Goal: Information Seeking & Learning: Find specific fact

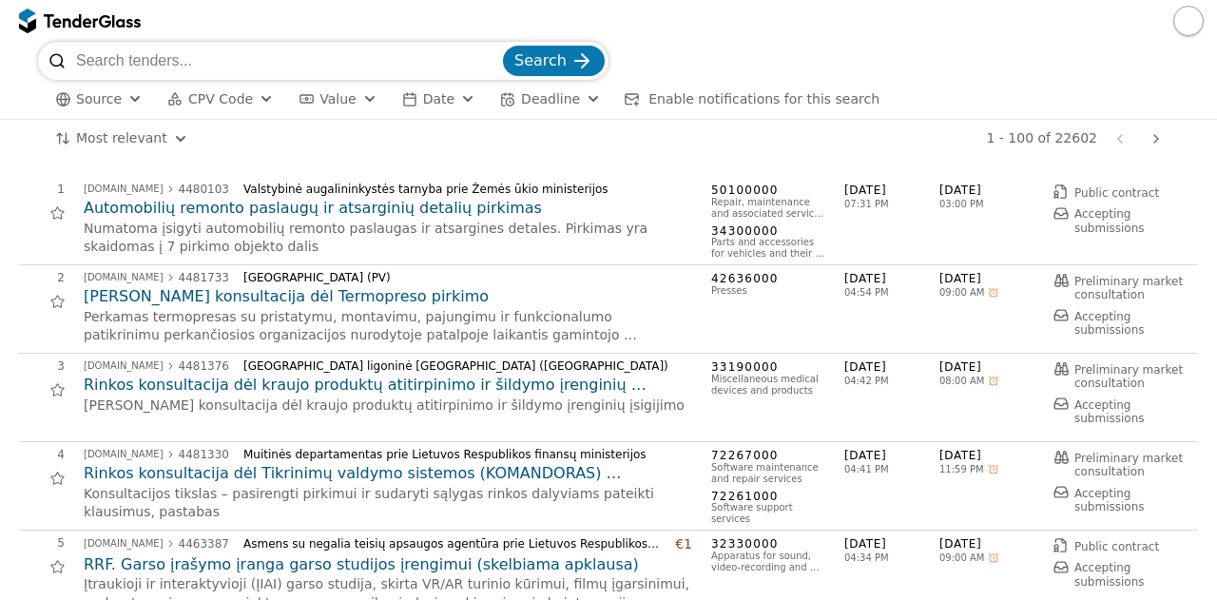
click at [236, 91] on span "CPV Code" at bounding box center [220, 98] width 65 height 15
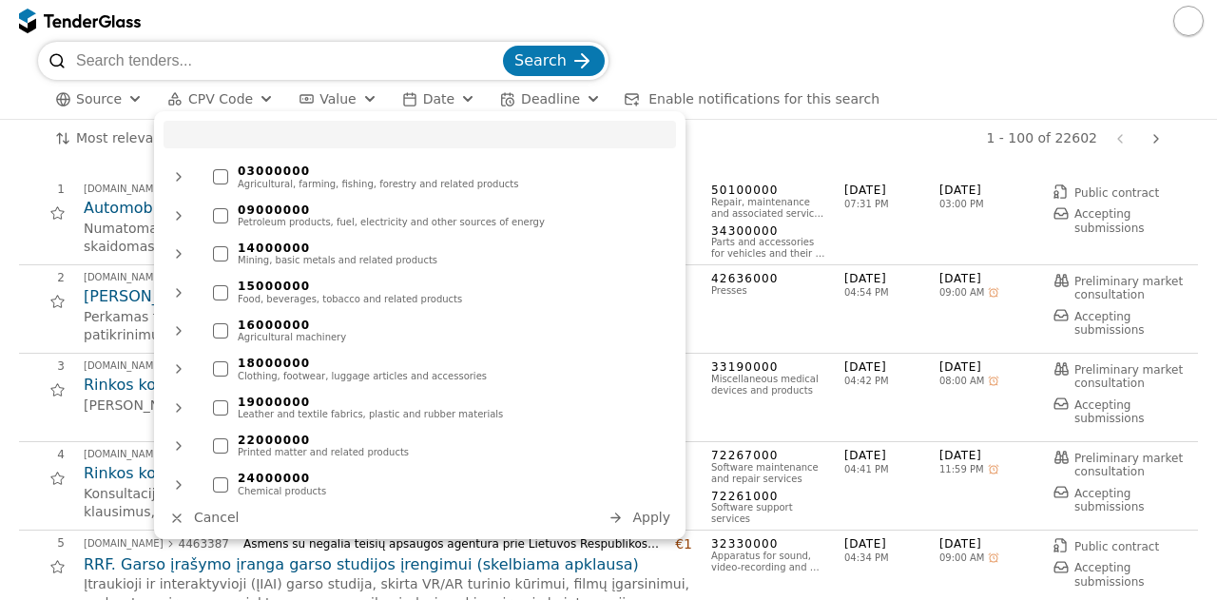
click at [601, 139] on input "search" at bounding box center [420, 135] width 512 height 28
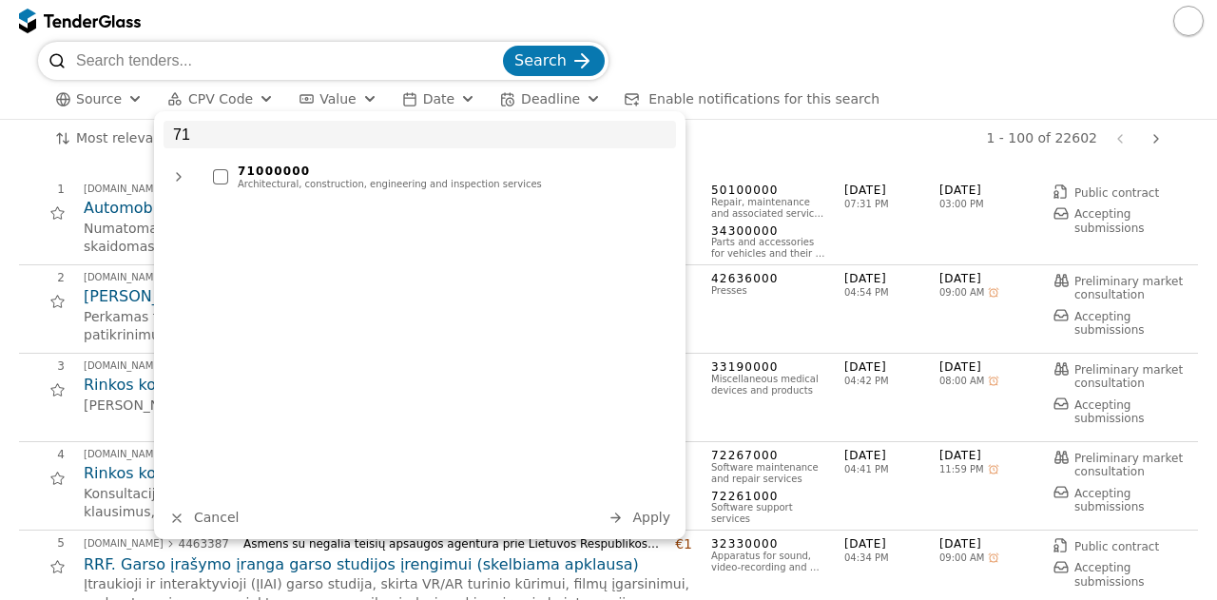
type input "71"
click at [488, 185] on div "Architectural, construction, engineering and inspection services" at bounding box center [452, 184] width 429 height 11
click at [649, 512] on span "Apply" at bounding box center [651, 517] width 38 height 15
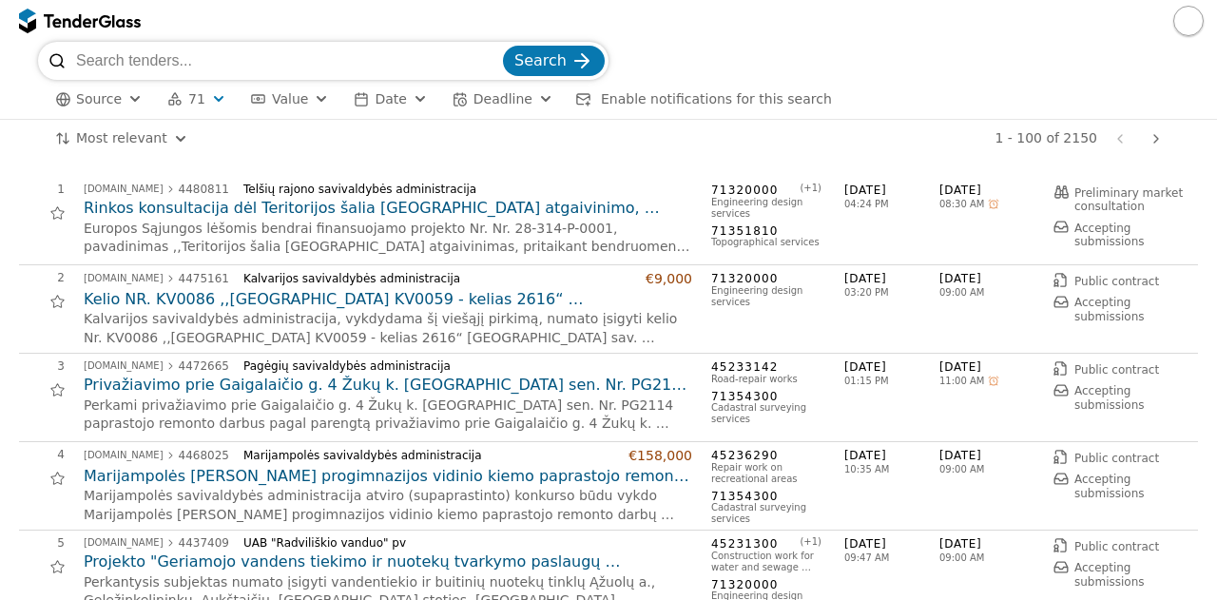
click at [649, 512] on p "Marijampolės savivaldybės administracija atviro (supaprastinto) konkurso būdu v…" at bounding box center [388, 505] width 608 height 37
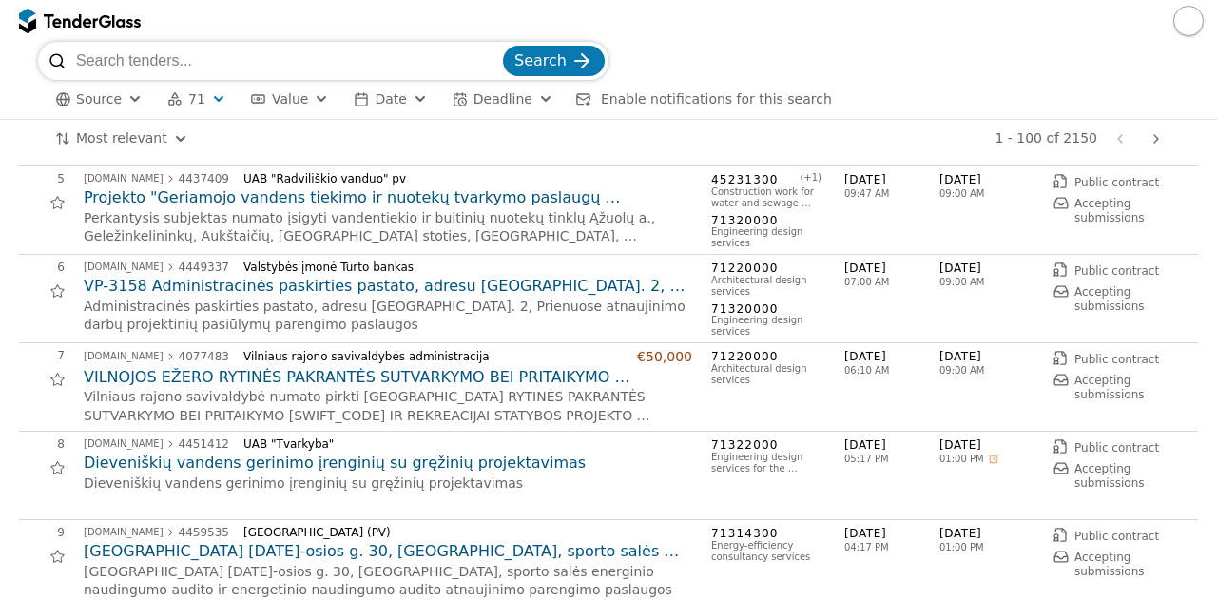
scroll to position [323, 0]
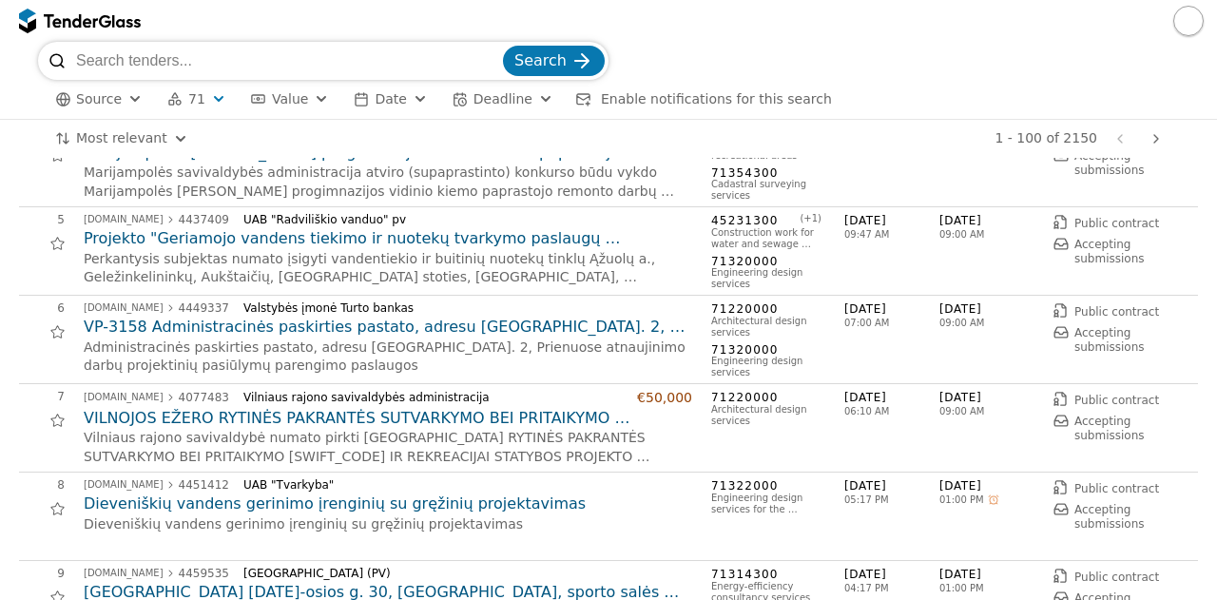
click at [421, 244] on h2 "Projekto "Geriamojo vandens tiekimo ir nuotekų tvarkymo paslaugų prieinamumo di…" at bounding box center [388, 238] width 608 height 21
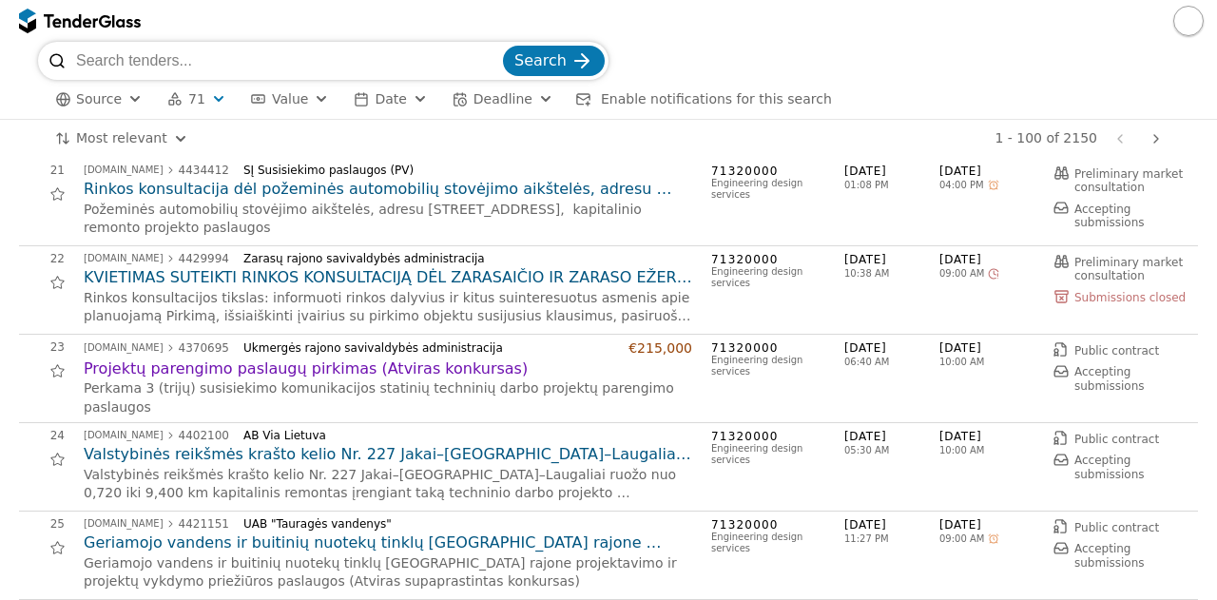
scroll to position [1825, 0]
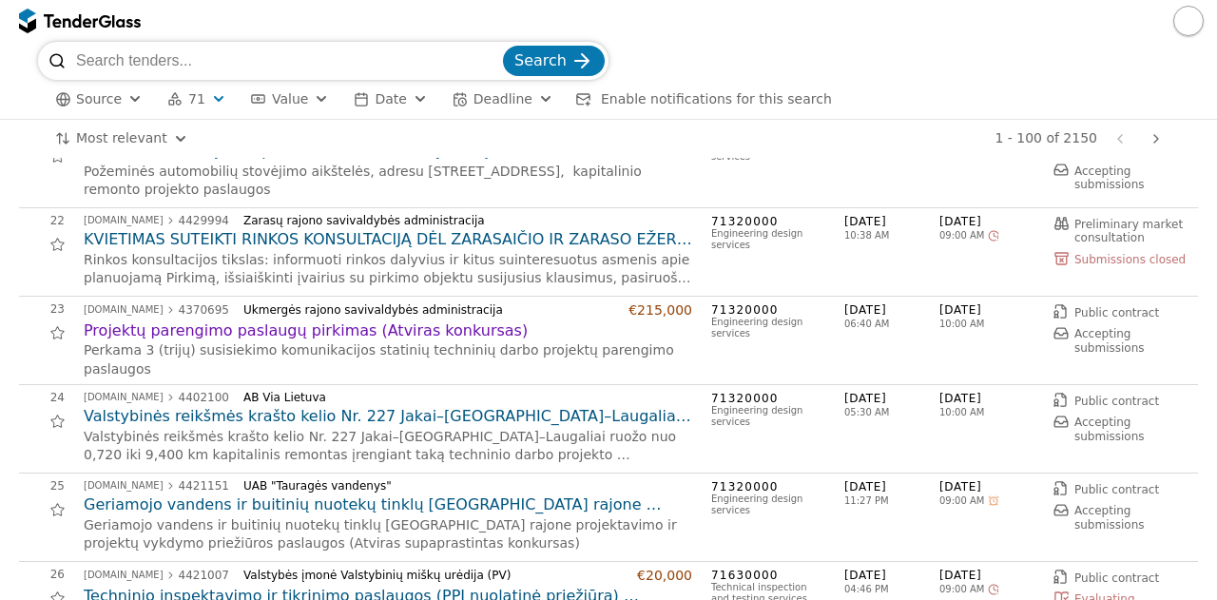
click at [421, 421] on h2 "Valstybinės reikšmės krašto kelio Nr. 227 Jakai–[GEOGRAPHIC_DATA]–Laugaliai ruo…" at bounding box center [388, 416] width 608 height 21
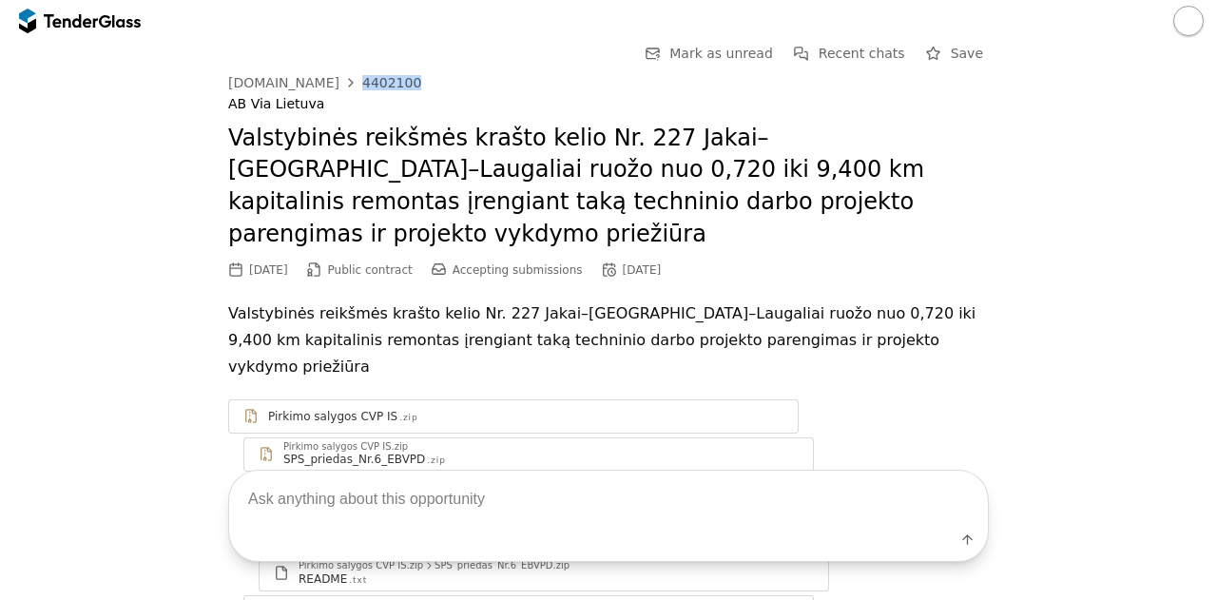
drag, startPoint x: 410, startPoint y: 88, endPoint x: 342, endPoint y: 82, distance: 67.8
click at [342, 82] on div "[DOMAIN_NAME] 4402100" at bounding box center [608, 82] width 760 height 15
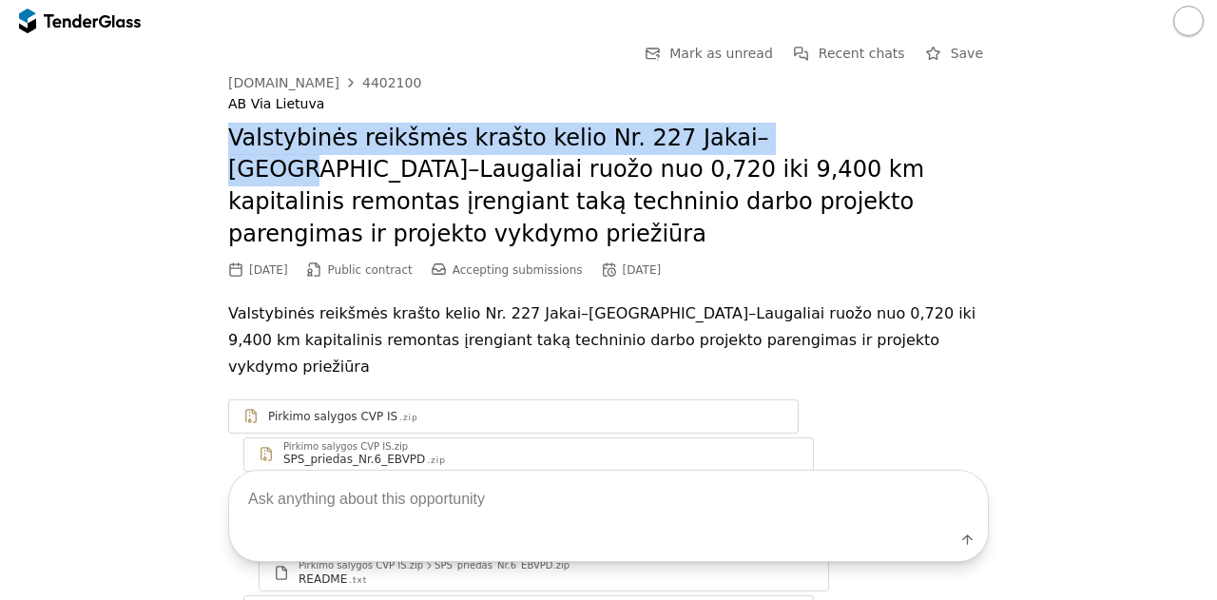
drag, startPoint x: 218, startPoint y: 141, endPoint x: 756, endPoint y: 147, distance: 538.1
copy h2 "Valstybinės reikšmės krašto kelio Nr. 227 Jakai–[GEOGRAPHIC_DATA]"
